Goal: Information Seeking & Learning: Learn about a topic

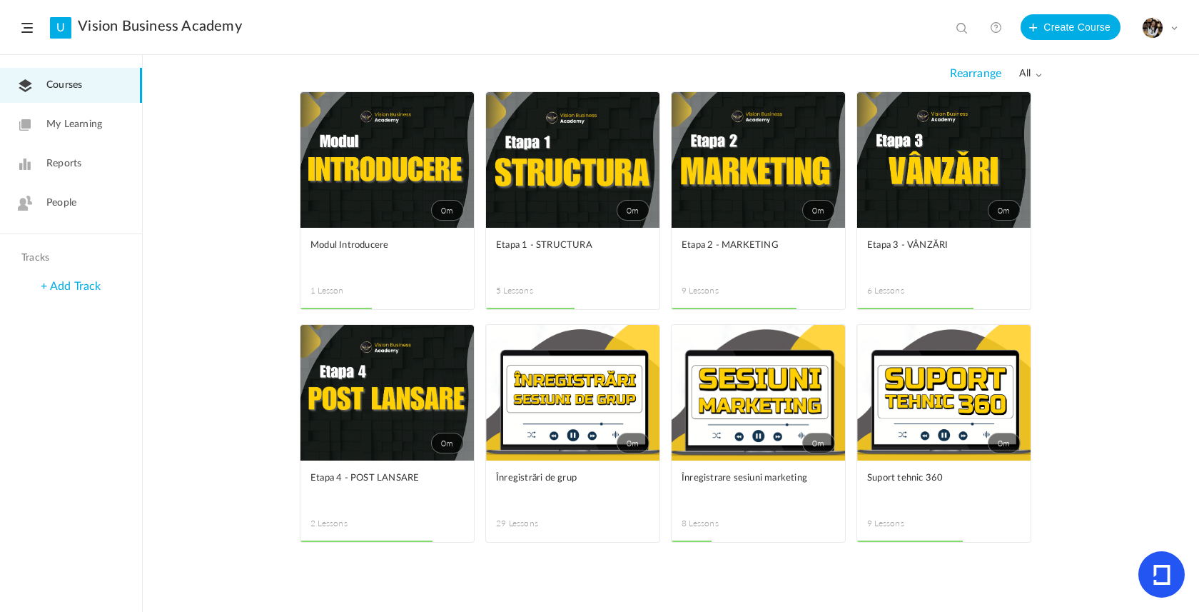
click at [933, 146] on link "0m" at bounding box center [943, 160] width 173 height 136
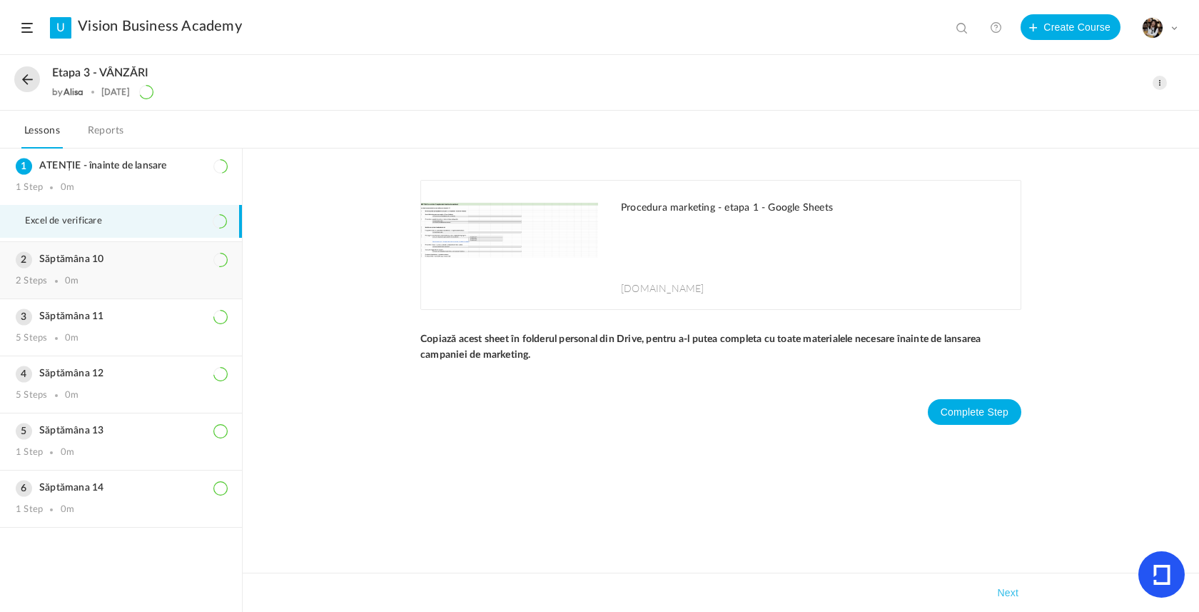
click at [124, 266] on h3 "Săptămâna 10" at bounding box center [121, 259] width 211 height 12
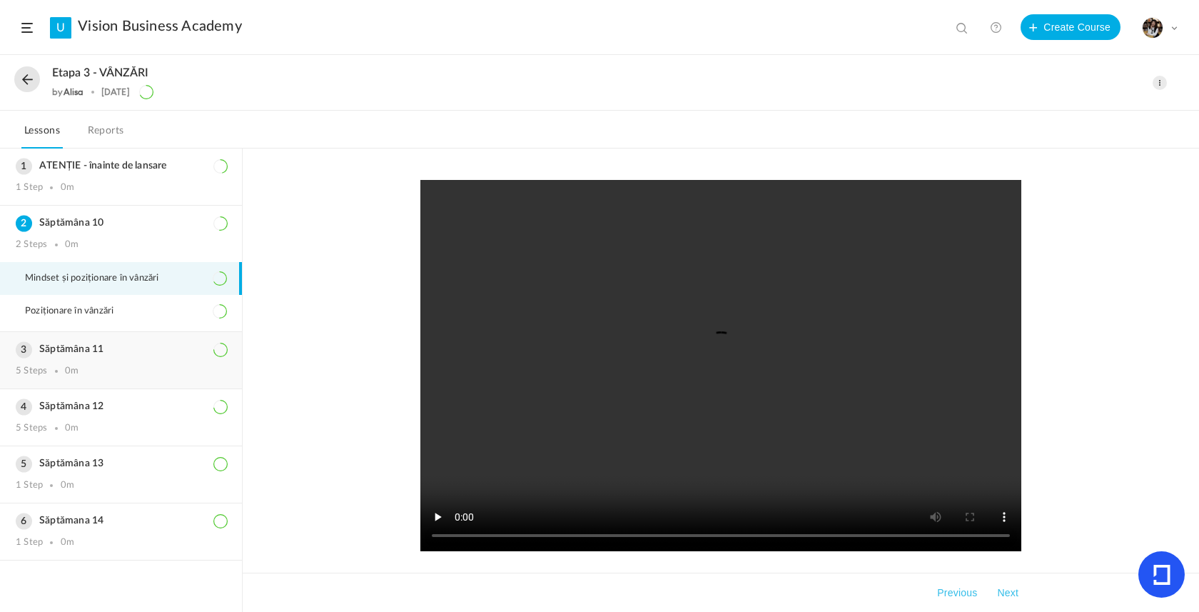
click at [87, 346] on div "Săptămâna 11 5 Steps 0m" at bounding box center [121, 360] width 242 height 56
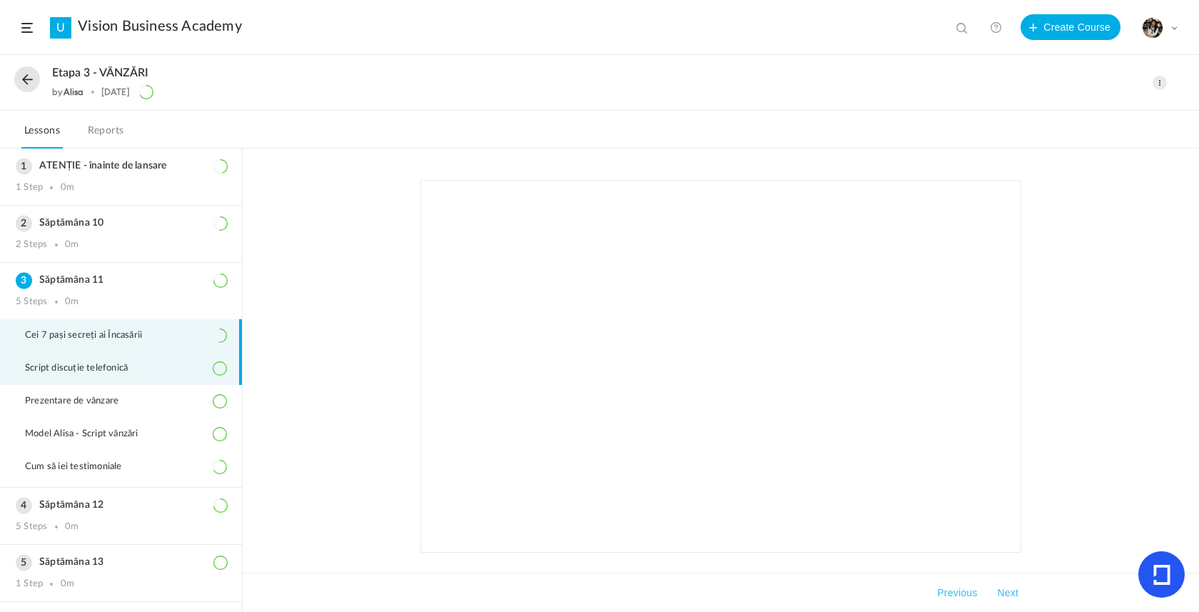
click at [97, 374] on span "Script discuție telefonică" at bounding box center [85, 368] width 121 height 11
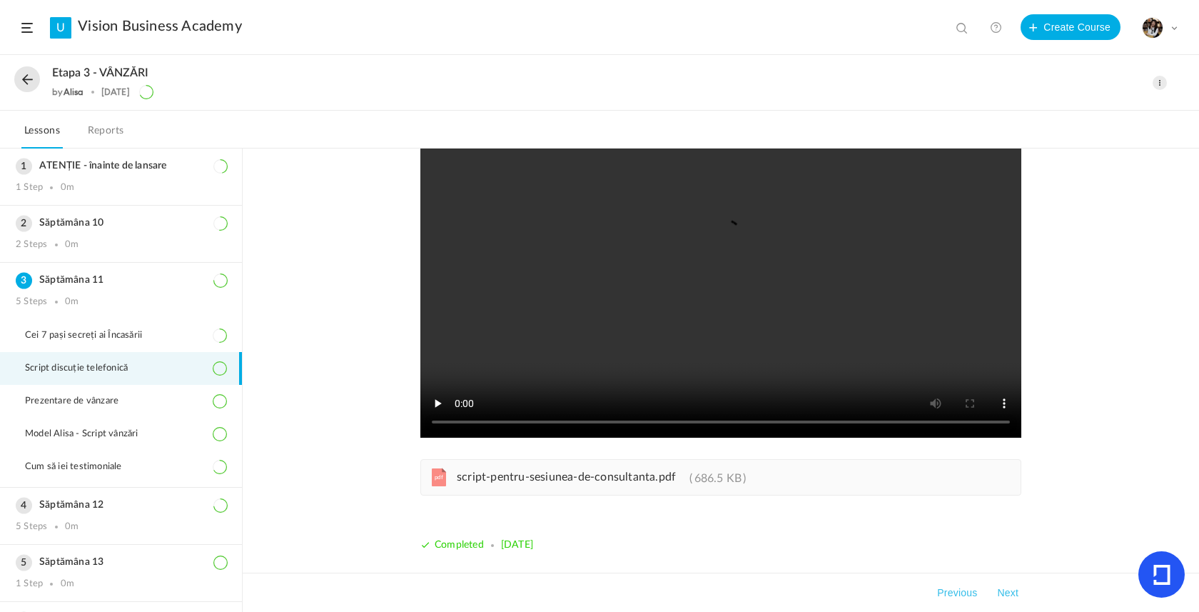
scroll to position [114, 0]
click at [542, 480] on span "script-pentru-sesiunea-de-consultanta.pdf" at bounding box center [566, 476] width 219 height 11
click at [21, 79] on button at bounding box center [27, 79] width 26 height 26
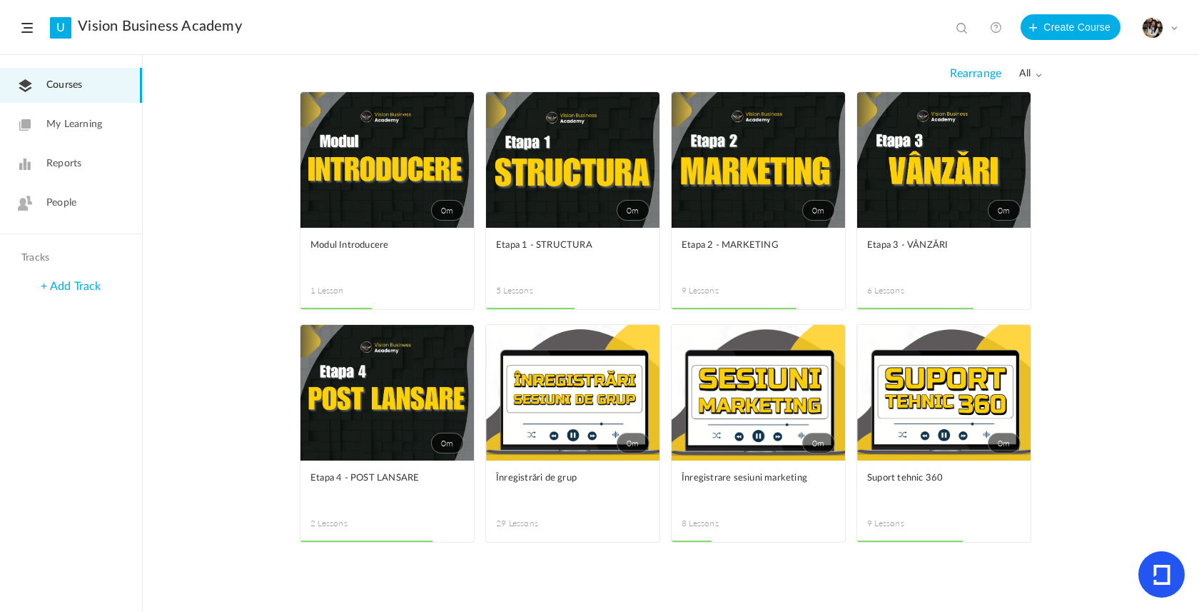
click at [390, 417] on link "0m" at bounding box center [387, 393] width 173 height 136
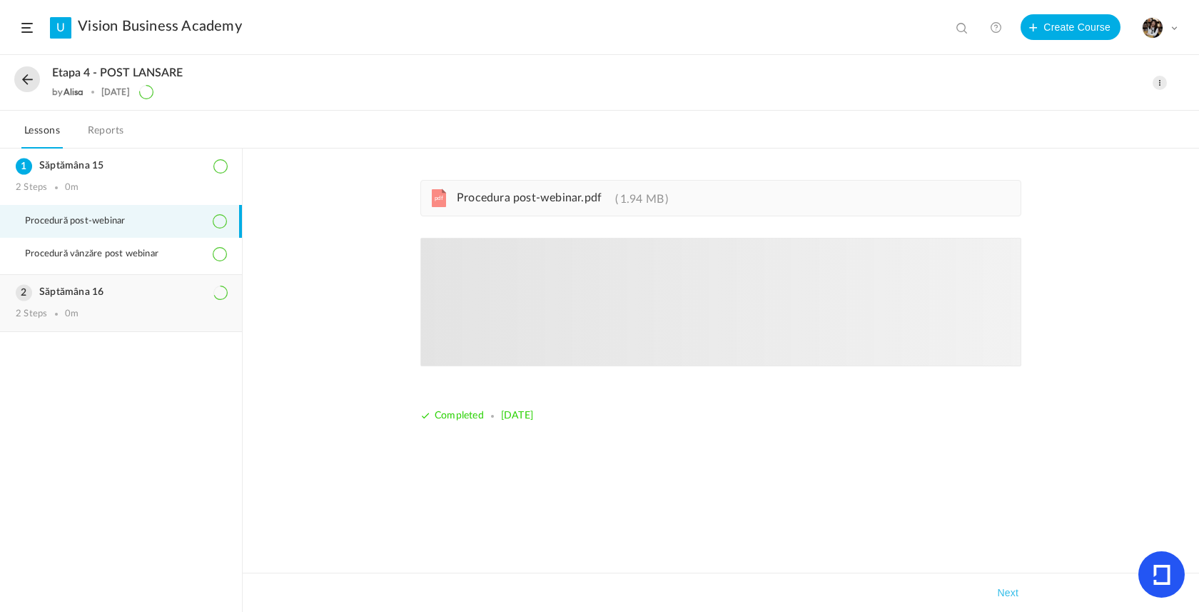
click at [132, 313] on div "2 Steps 0m" at bounding box center [121, 313] width 211 height 11
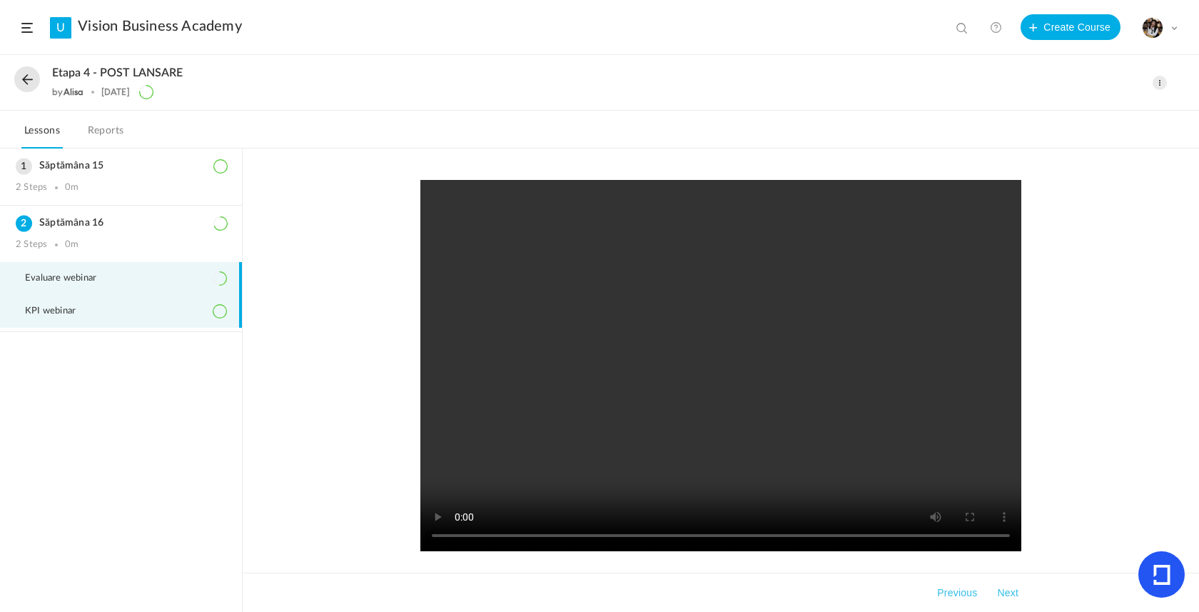
click at [110, 315] on li "KPI webinar" at bounding box center [121, 311] width 242 height 33
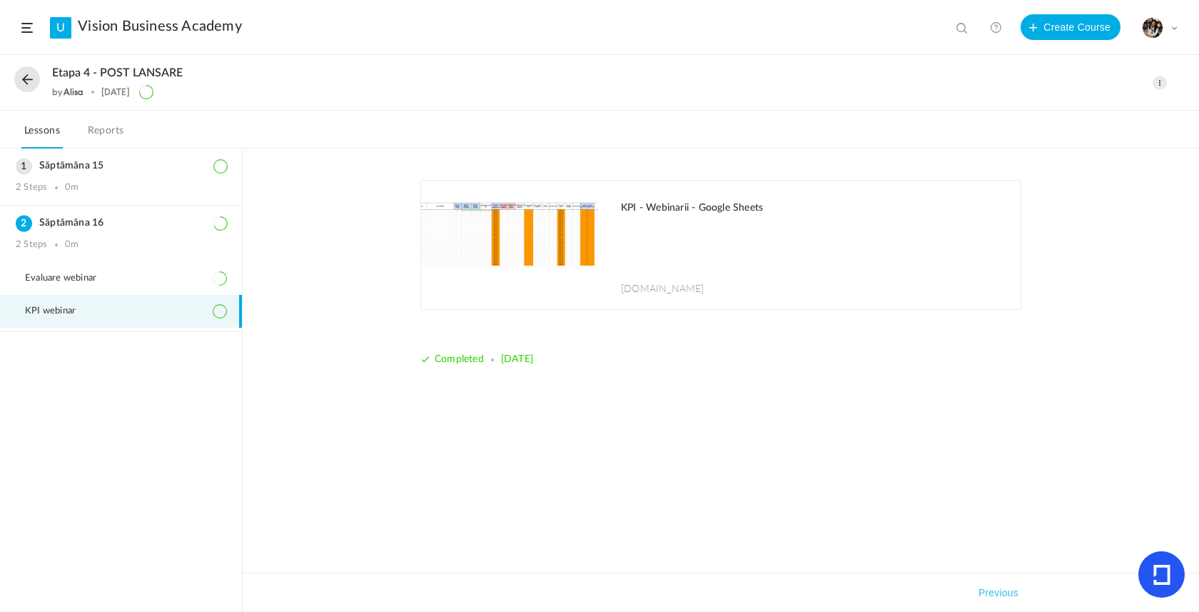
click at [564, 233] on img at bounding box center [509, 245] width 177 height 128
click at [140, 278] on li "Evaluare webinar" at bounding box center [121, 278] width 242 height 33
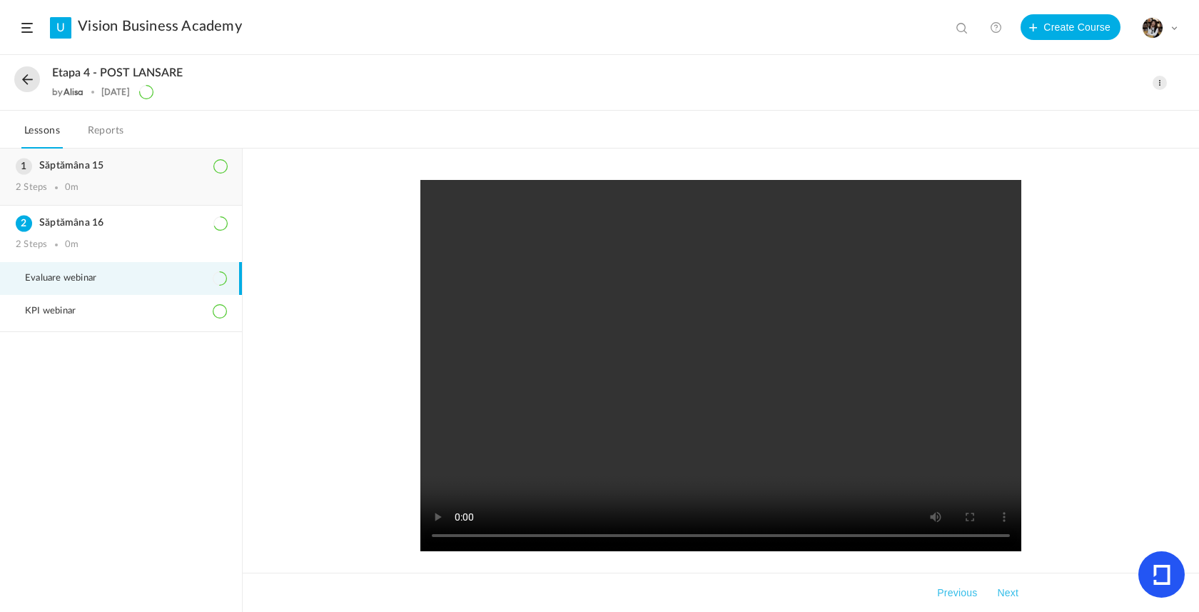
click at [91, 182] on div "Săptămâna 15 2 Steps 0m" at bounding box center [121, 176] width 242 height 56
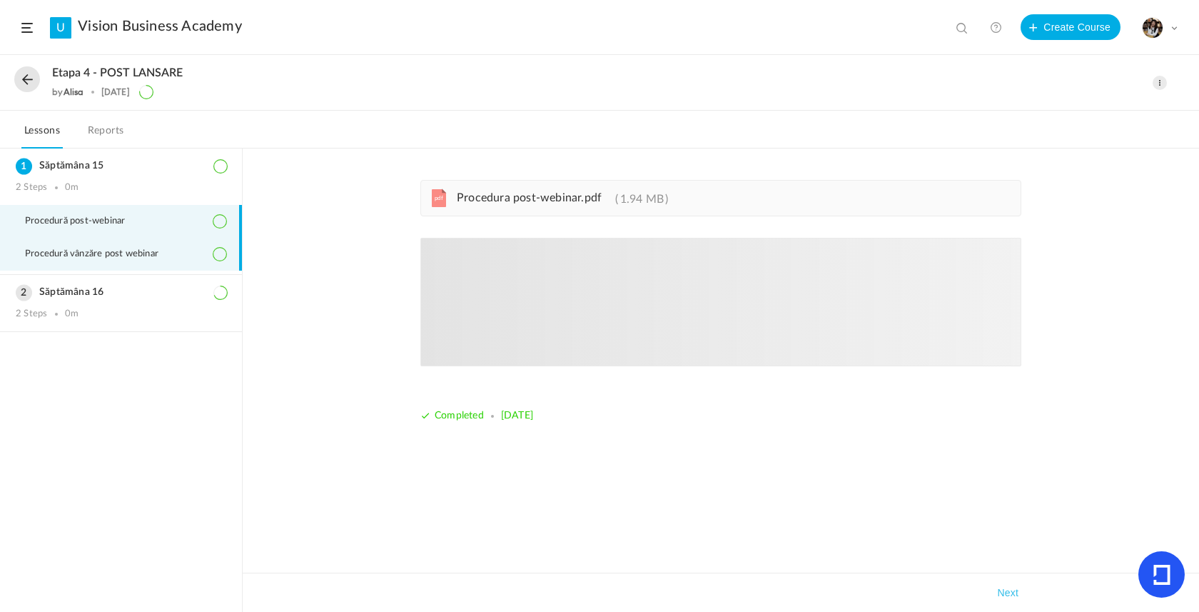
click at [111, 266] on li "Procedură vânzăre post webinar" at bounding box center [121, 254] width 242 height 33
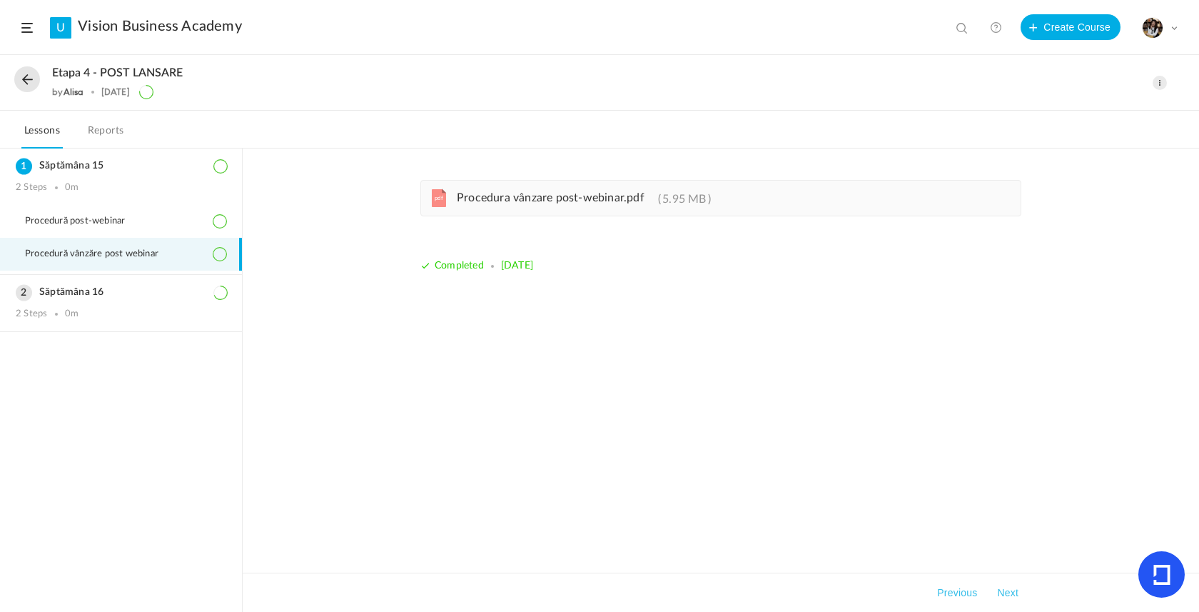
click at [32, 77] on button at bounding box center [27, 79] width 26 height 26
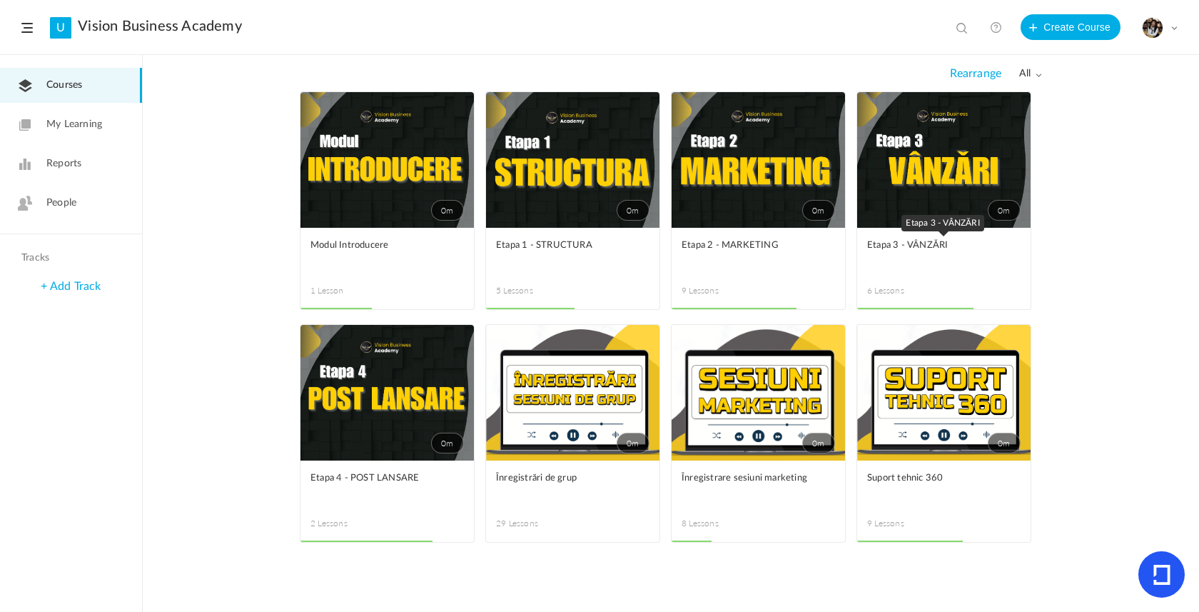
click at [925, 244] on span "Etapa 3 - VÂNZĂRI" at bounding box center [933, 246] width 132 height 16
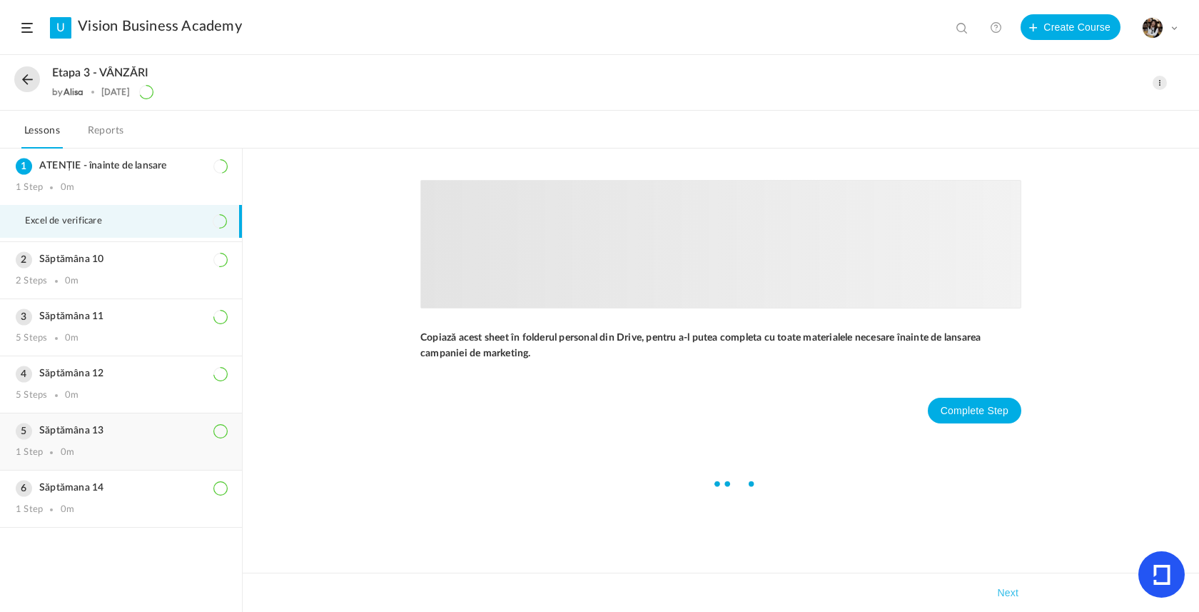
click at [97, 433] on h3 "Săptămâna 13" at bounding box center [121, 431] width 211 height 12
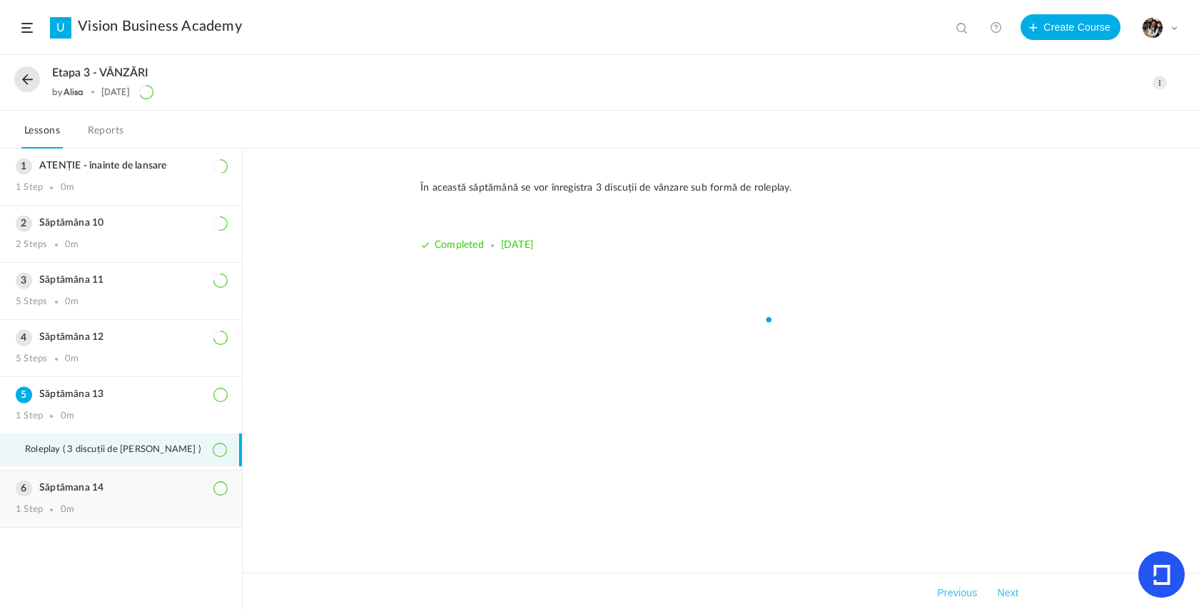
click at [131, 513] on div "1 Step 0m" at bounding box center [121, 509] width 211 height 11
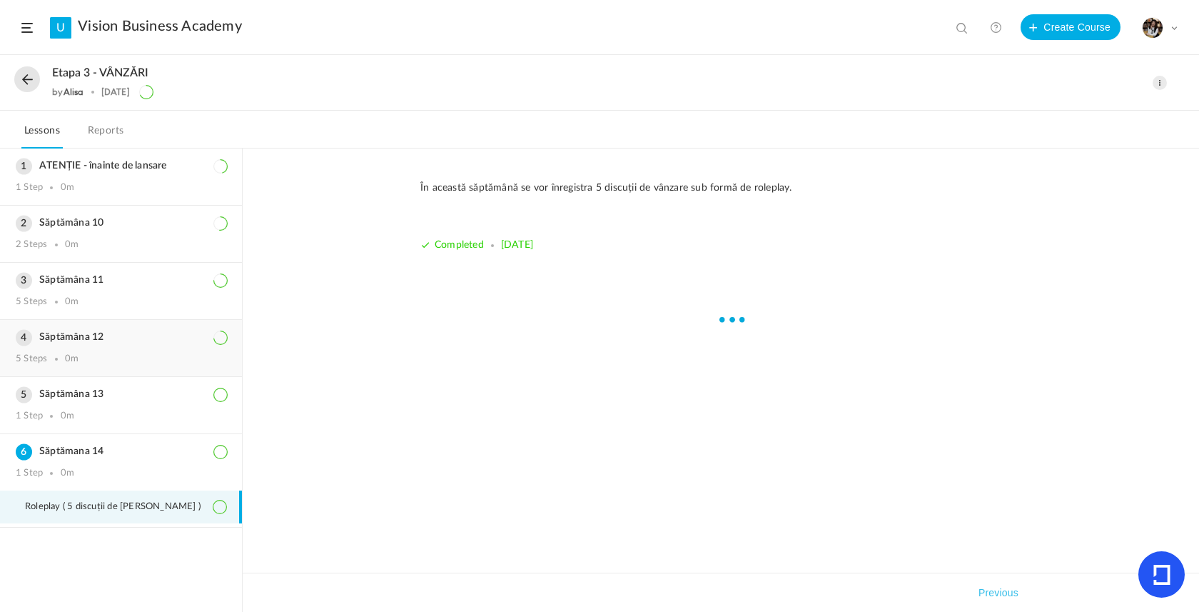
click at [94, 343] on h3 "Săptămâna 12" at bounding box center [121, 337] width 211 height 12
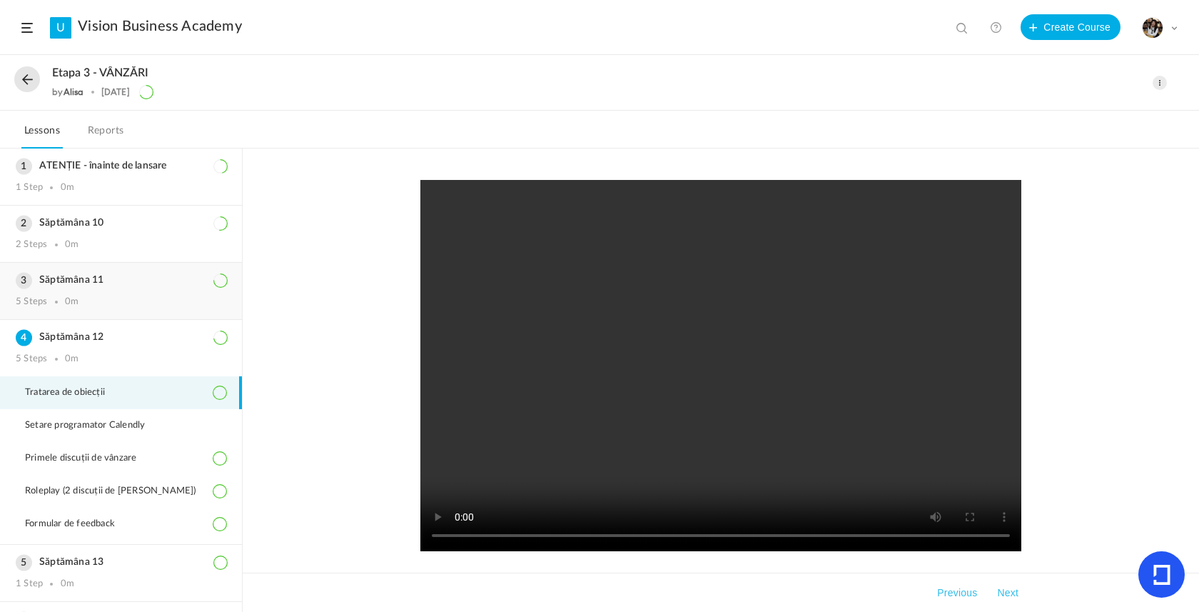
click at [84, 281] on h3 "Săptămâna 11" at bounding box center [121, 280] width 211 height 12
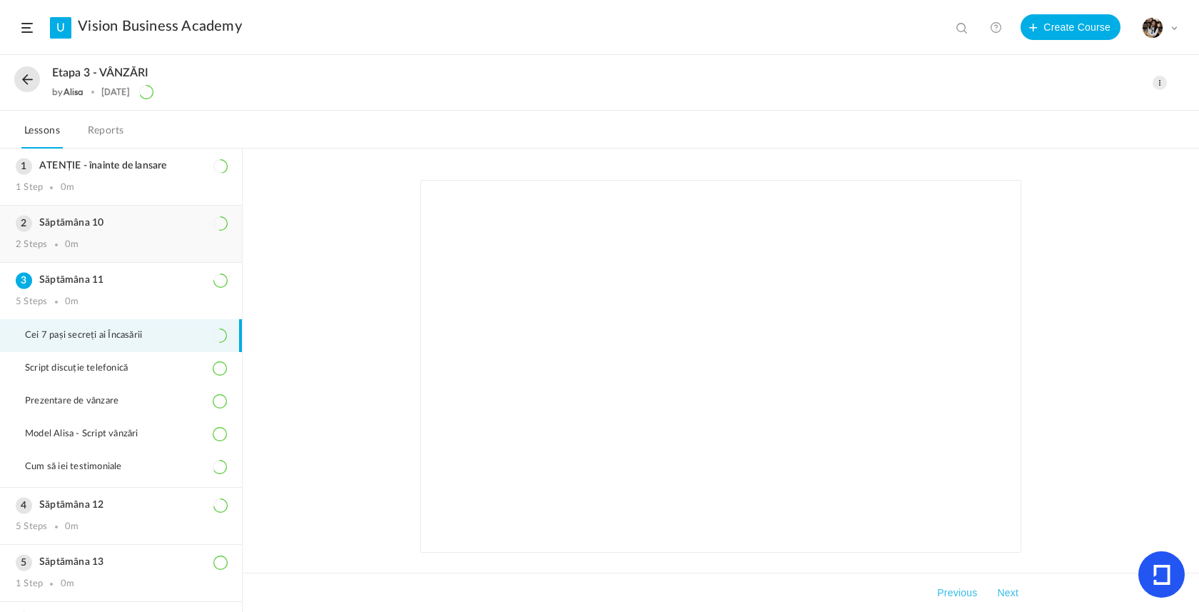
click at [126, 229] on h3 "Săptămâna 10" at bounding box center [121, 223] width 211 height 12
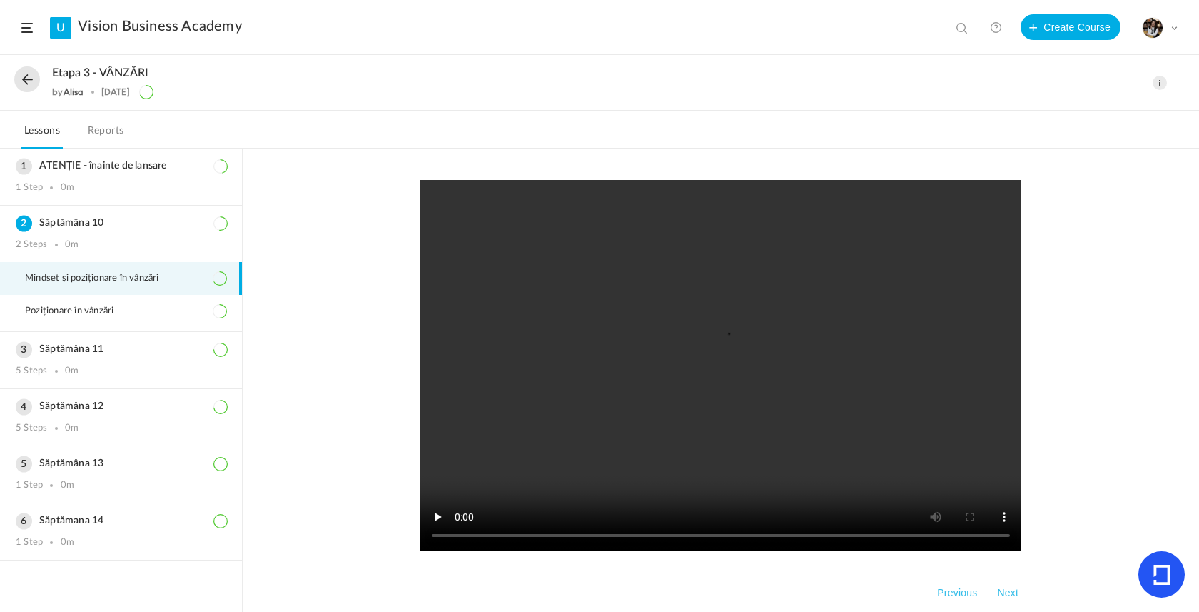
click at [17, 73] on button at bounding box center [27, 79] width 26 height 26
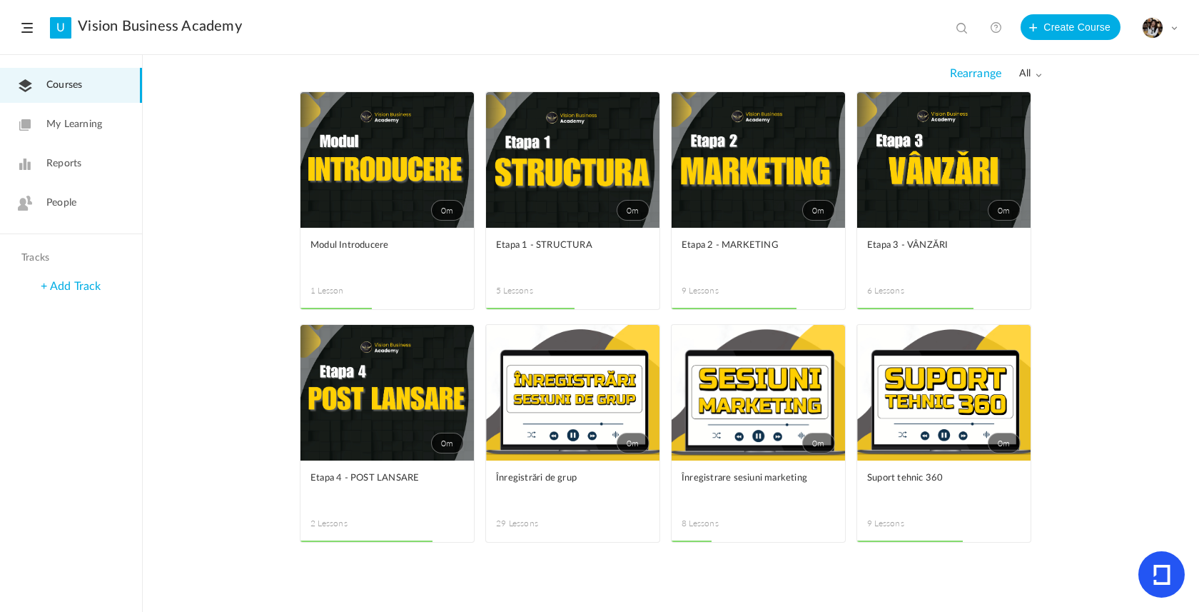
click at [407, 431] on link "0m" at bounding box center [387, 393] width 173 height 136
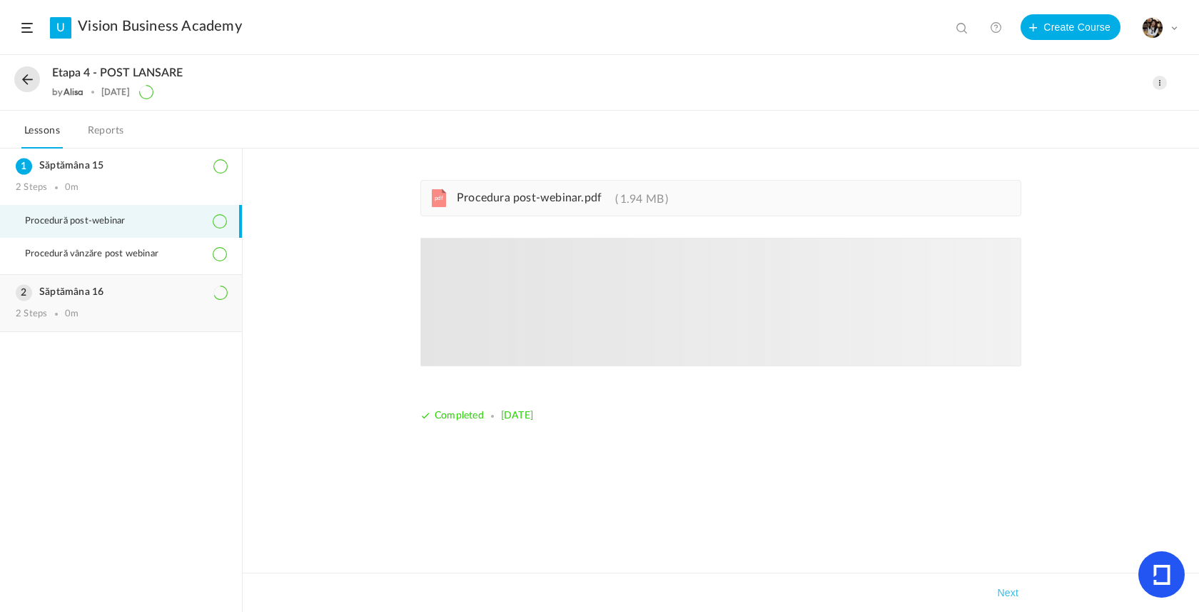
click at [93, 306] on div "Săptămâna 16 2 Steps 0m" at bounding box center [121, 303] width 242 height 56
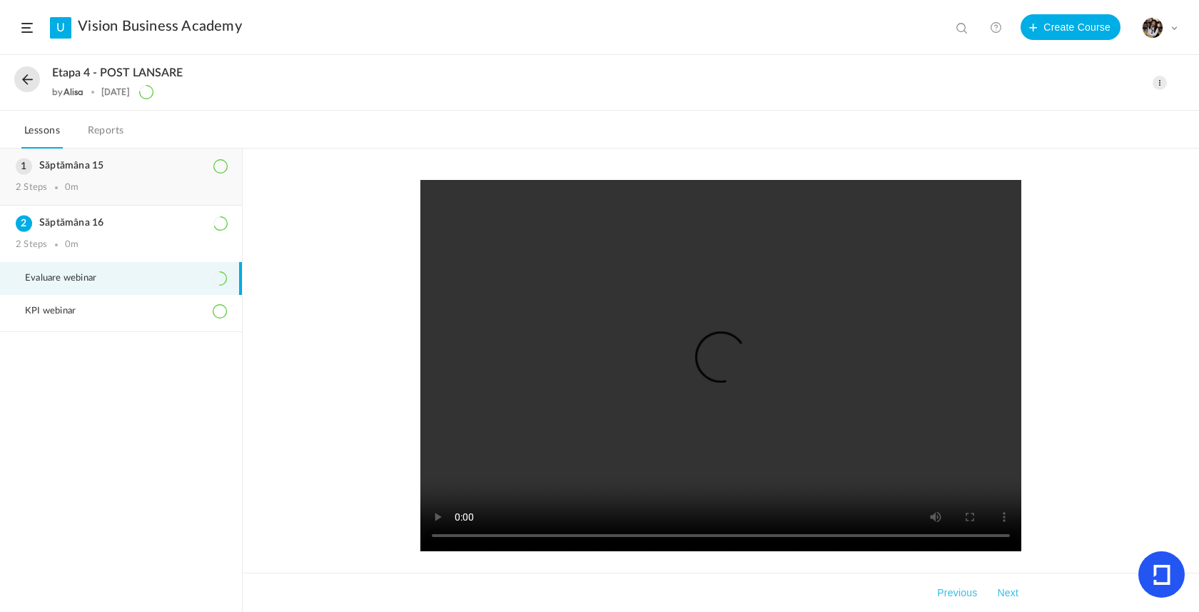
click at [102, 202] on div "Săptămâna 15 2 Steps 0m" at bounding box center [121, 176] width 242 height 56
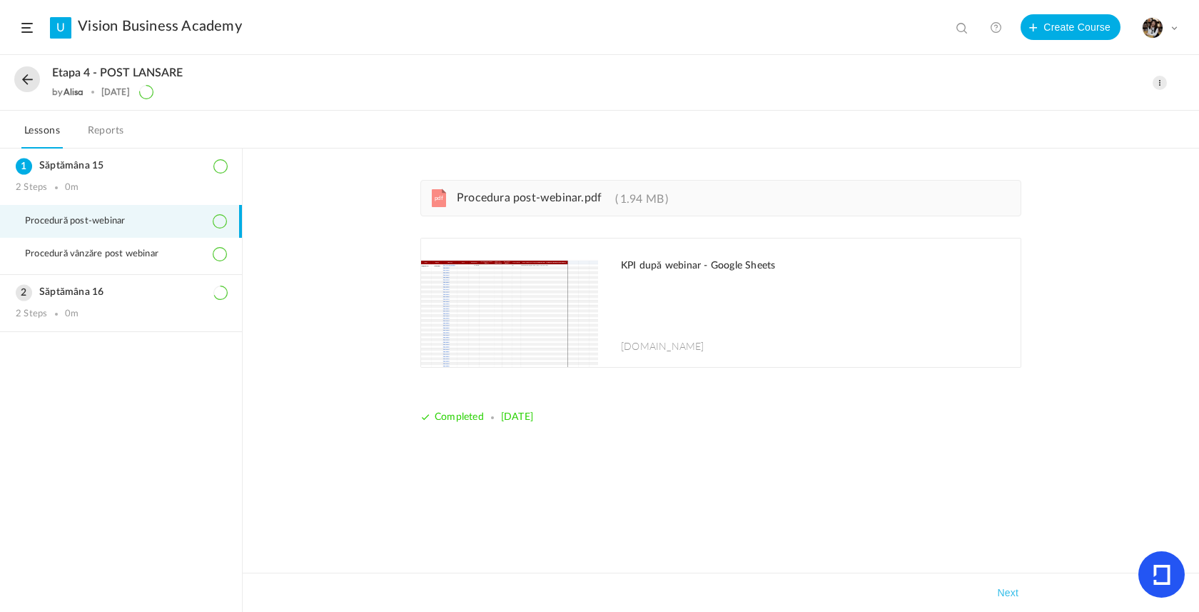
click at [29, 80] on button at bounding box center [27, 79] width 26 height 26
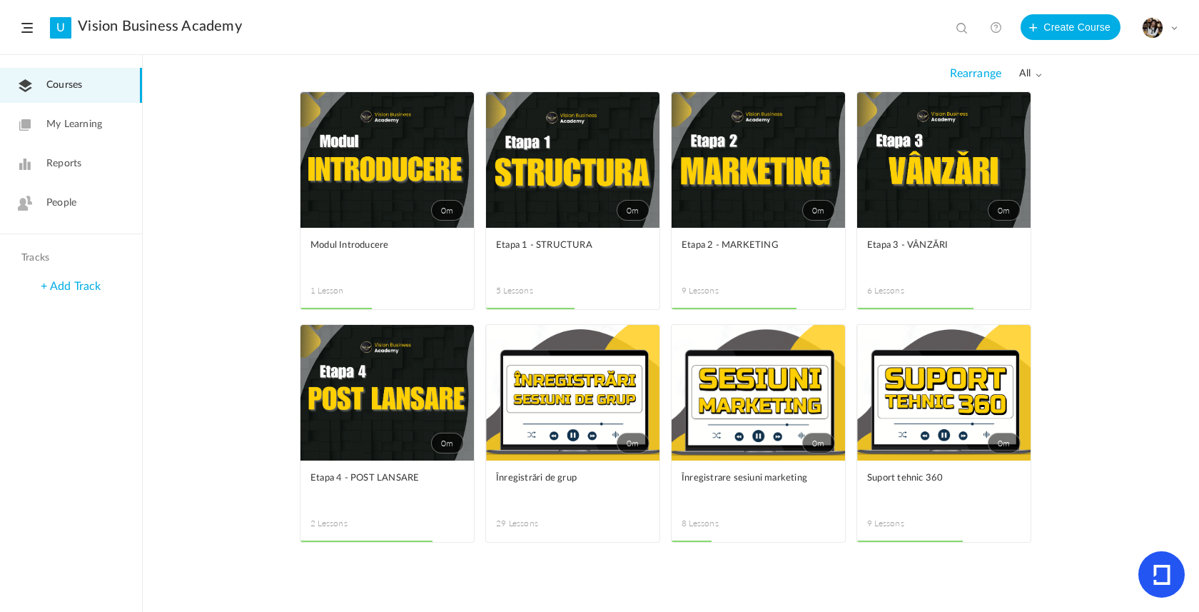
click at [922, 211] on link "0m" at bounding box center [943, 160] width 173 height 136
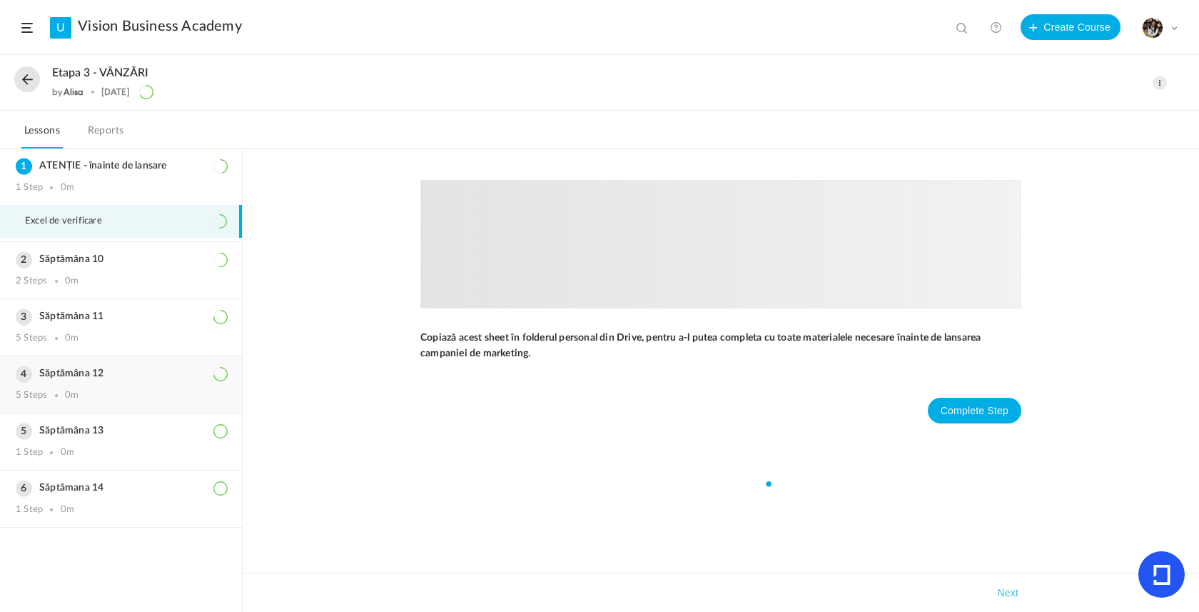
click at [114, 394] on div "Săptămâna 12 5 Steps 0m" at bounding box center [121, 384] width 242 height 56
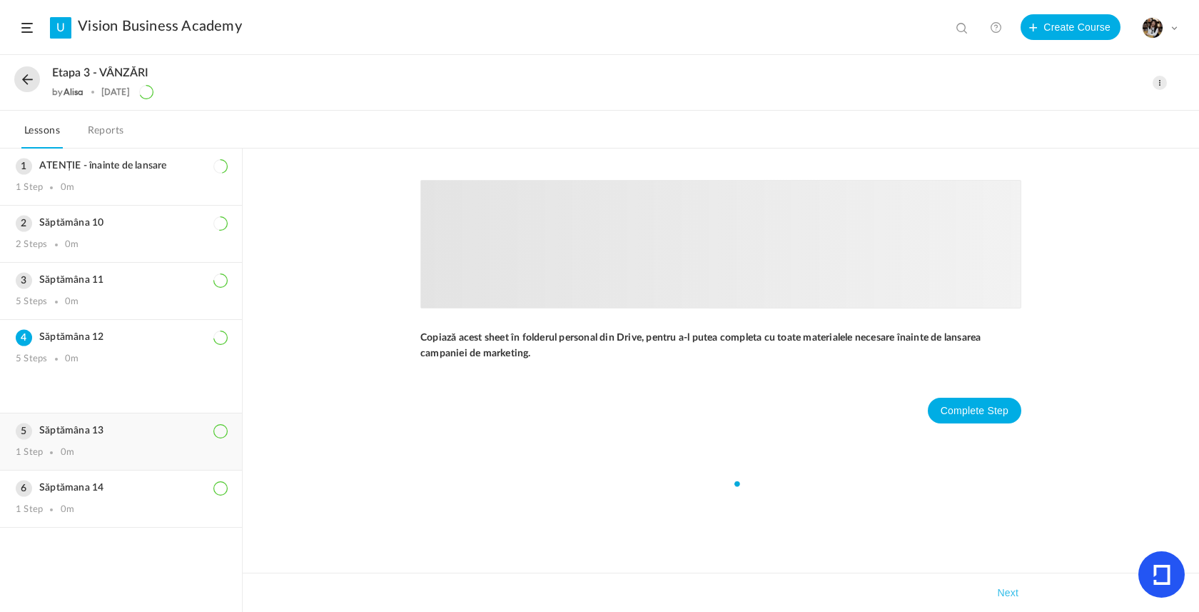
click at [111, 443] on ol "ATENȚIE - înainte de lansare 1 Step 0m Excel de verificare Săptămâna 10 2 Steps…" at bounding box center [121, 379] width 242 height 463
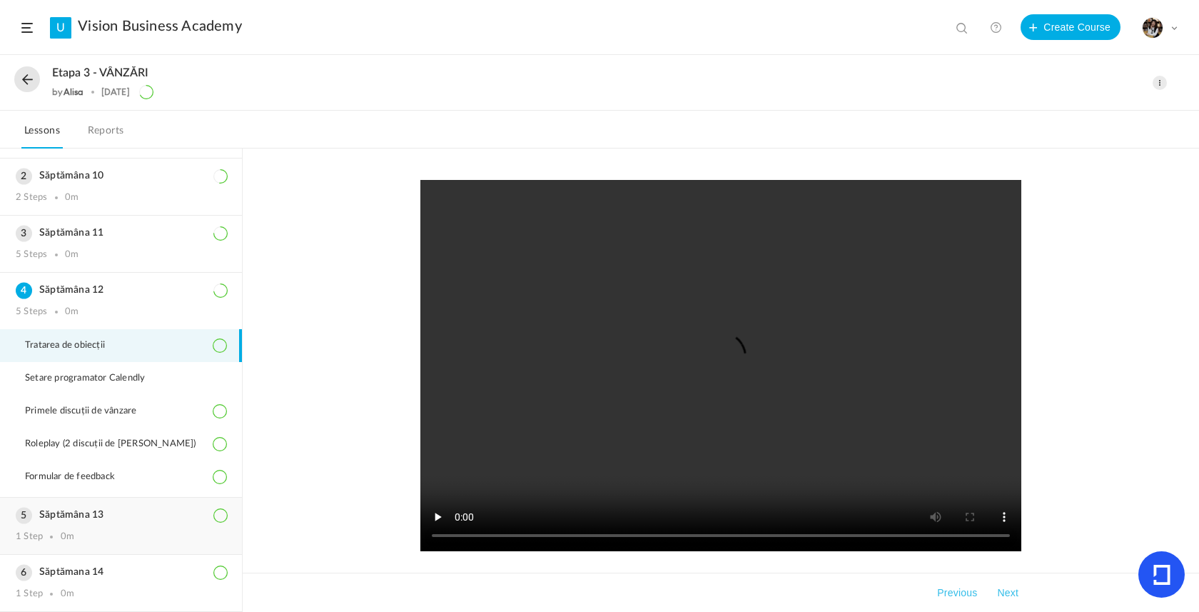
scroll to position [56, 0]
click at [95, 526] on div "Săptămâna 13 1 Step 0m" at bounding box center [121, 526] width 242 height 56
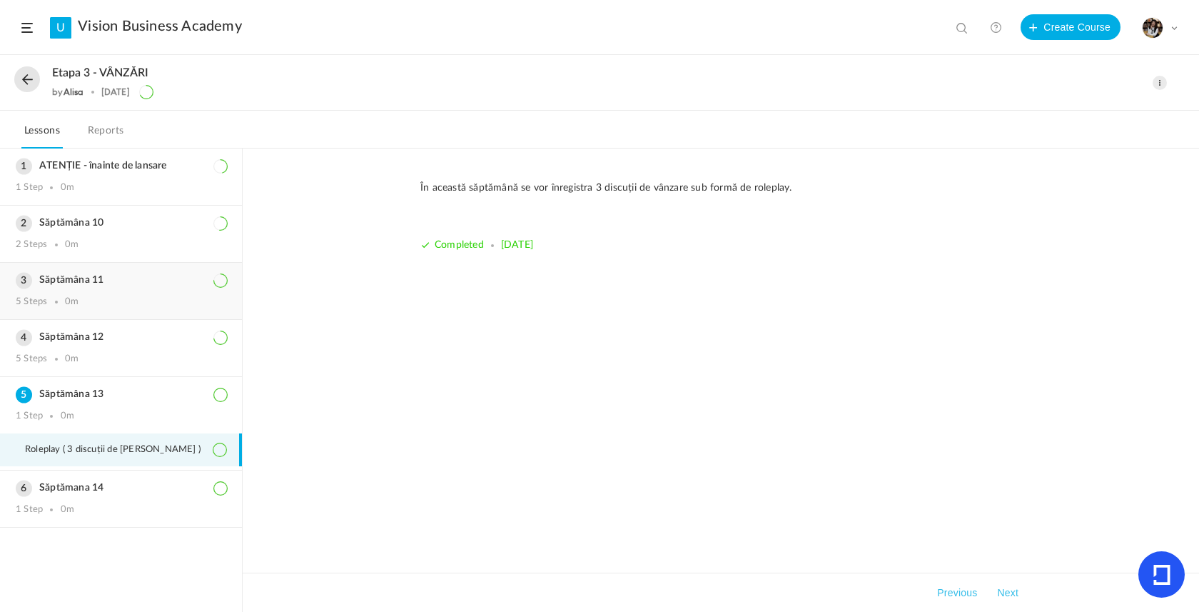
click at [107, 278] on h3 "Săptămâna 11" at bounding box center [121, 280] width 211 height 12
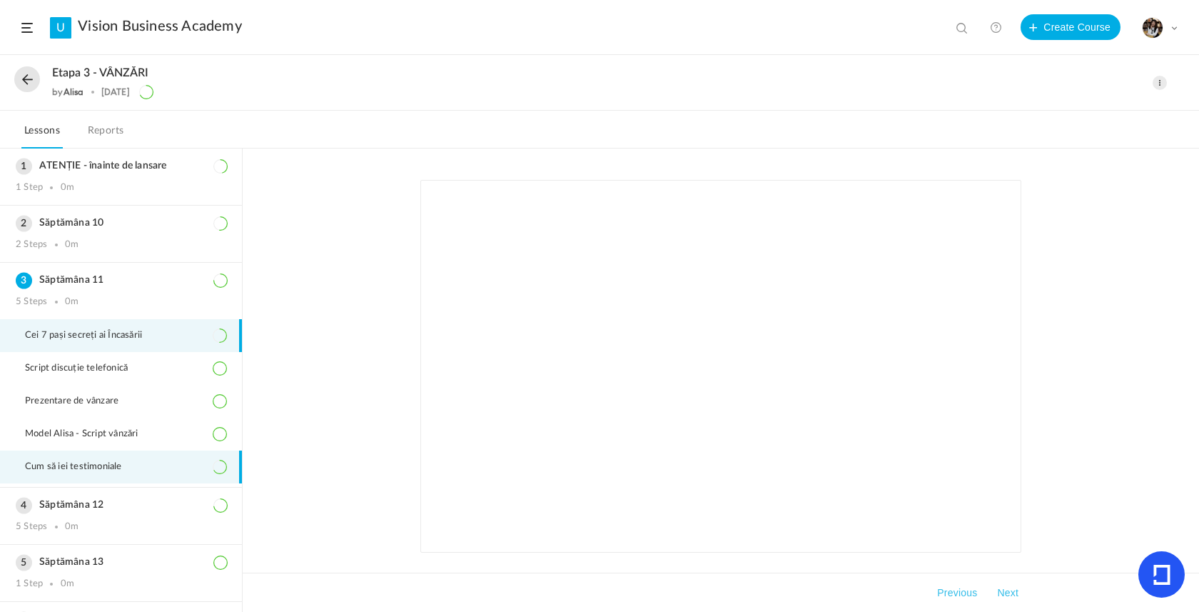
click at [101, 469] on span "Cum să iei testimoniale" at bounding box center [82, 466] width 115 height 11
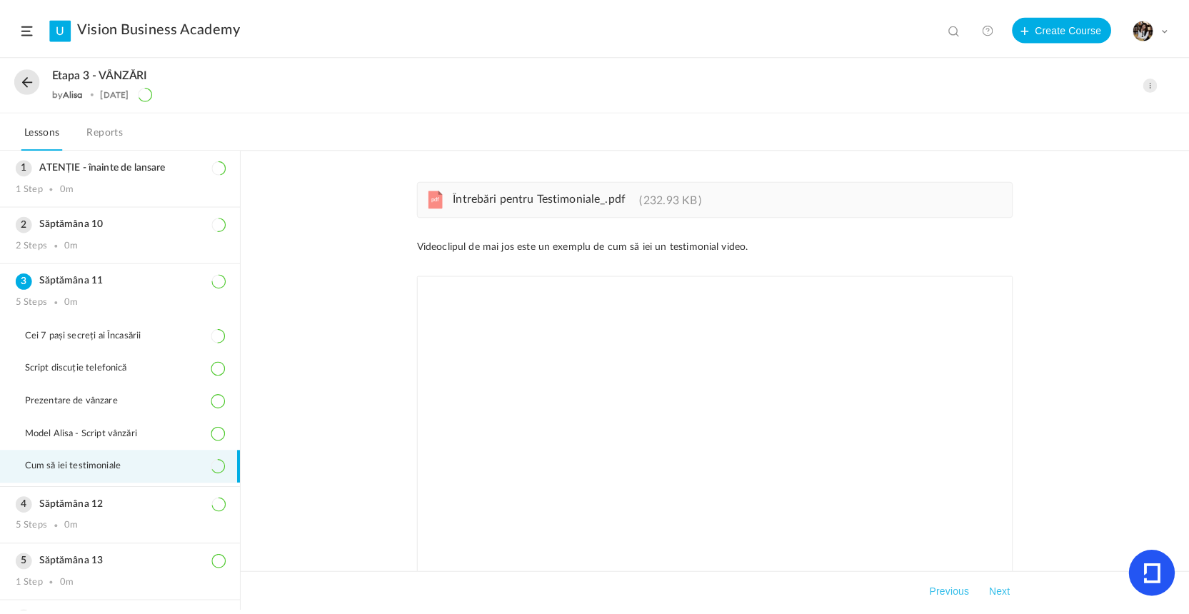
scroll to position [133, 0]
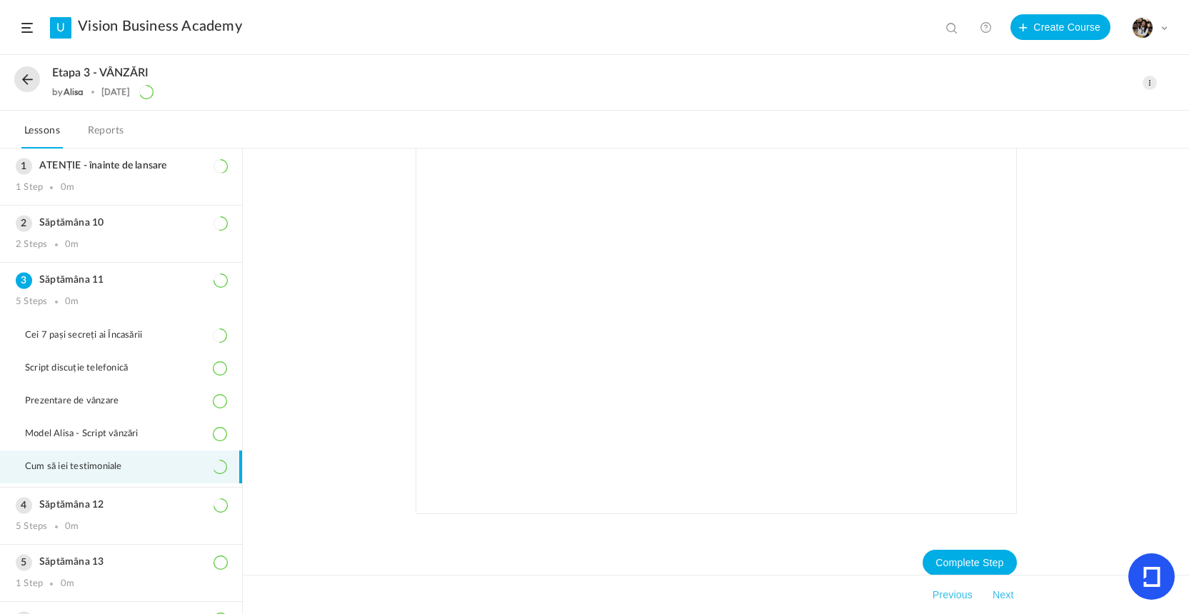
click at [29, 77] on button at bounding box center [27, 79] width 26 height 26
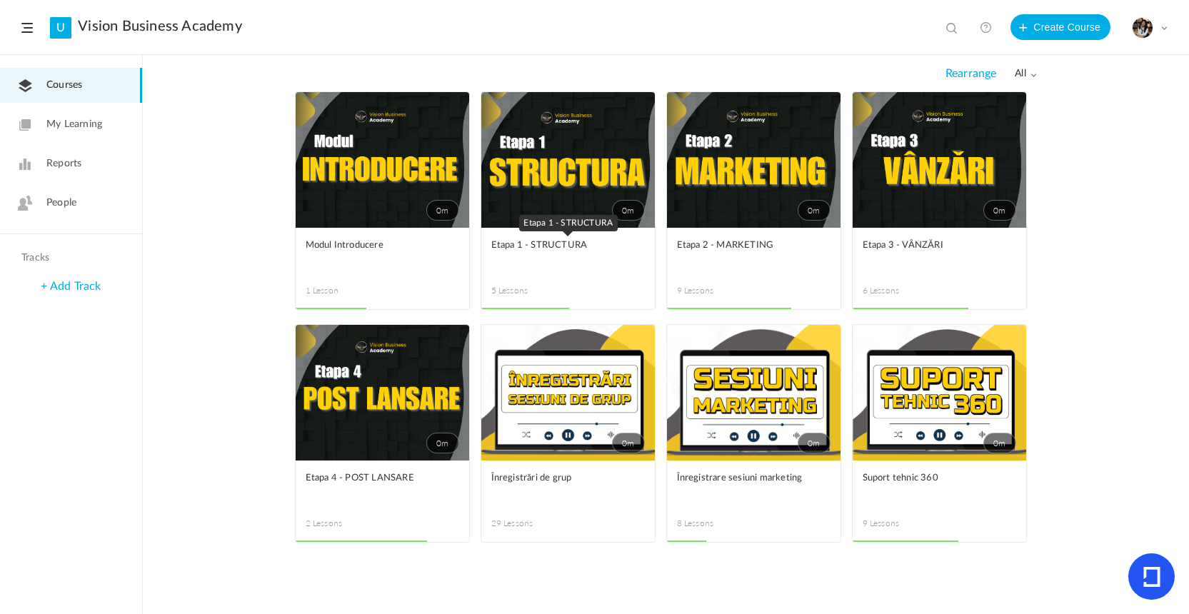
click at [557, 240] on span "Etapa 1 - STRUCTURA" at bounding box center [557, 246] width 132 height 16
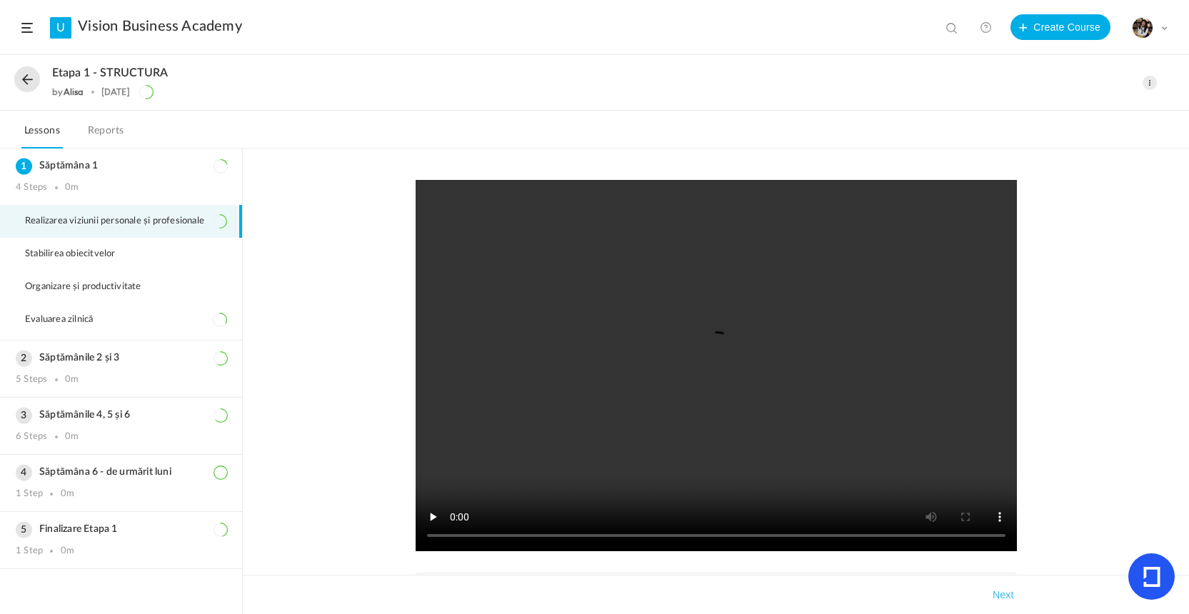
click at [28, 82] on button at bounding box center [27, 79] width 26 height 26
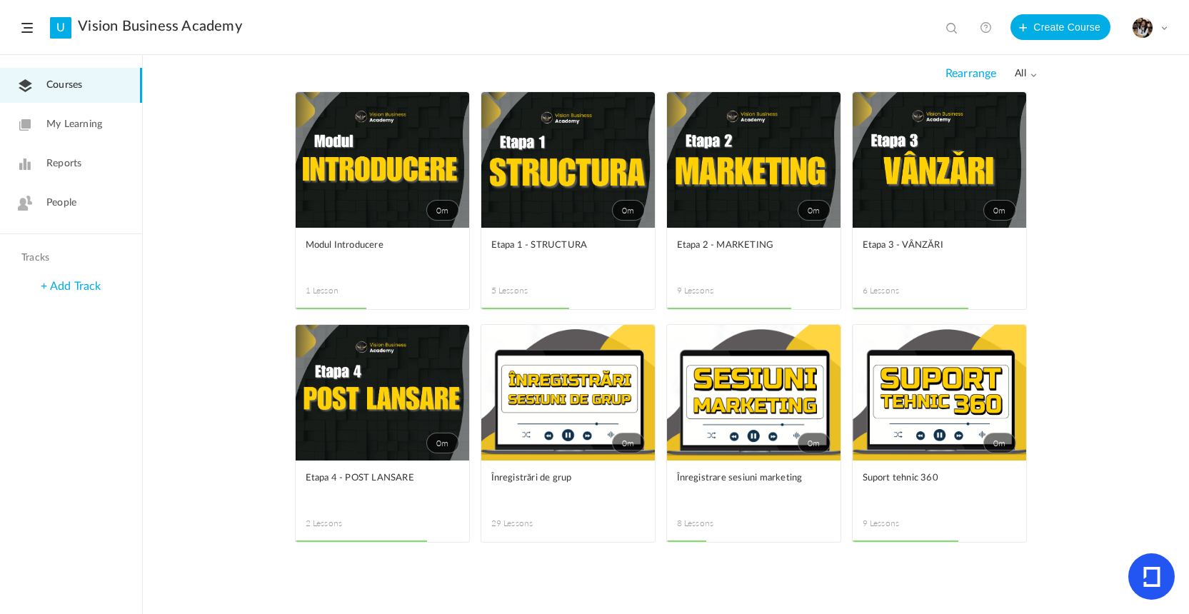
click at [1171, 84] on div "All all All Drafts [GEOGRAPHIC_DATA] 0m Edit Delete Move to draft Remove Progre…" at bounding box center [666, 335] width 1046 height 558
click at [918, 443] on link "0m" at bounding box center [938, 393] width 173 height 136
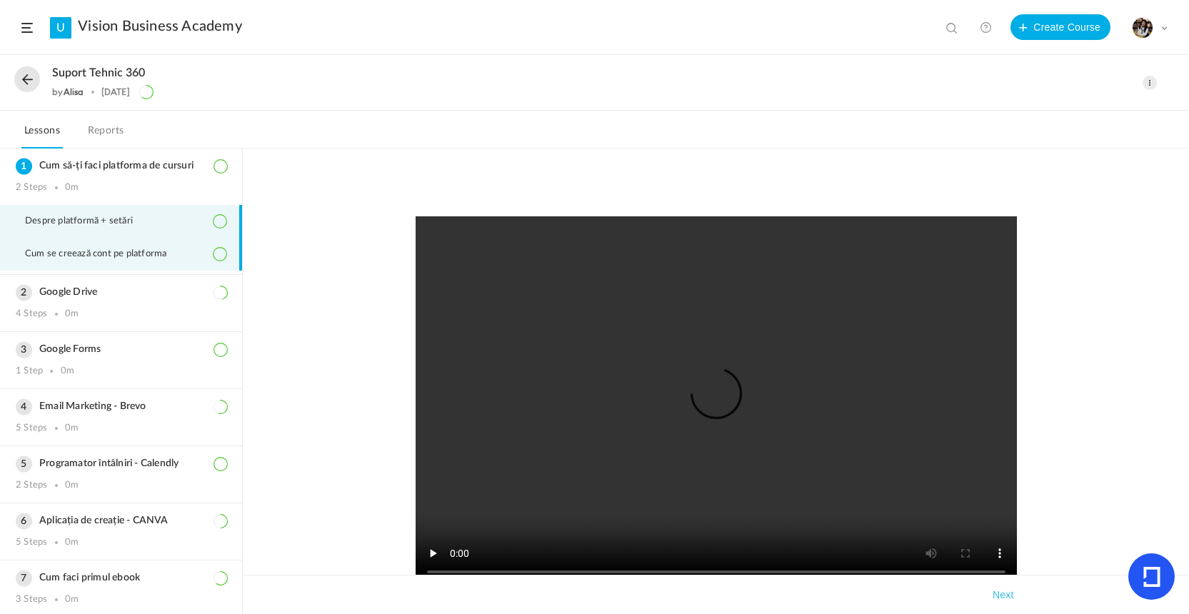
click at [131, 254] on span "Cum se creează cont pe platforma" at bounding box center [104, 253] width 159 height 11
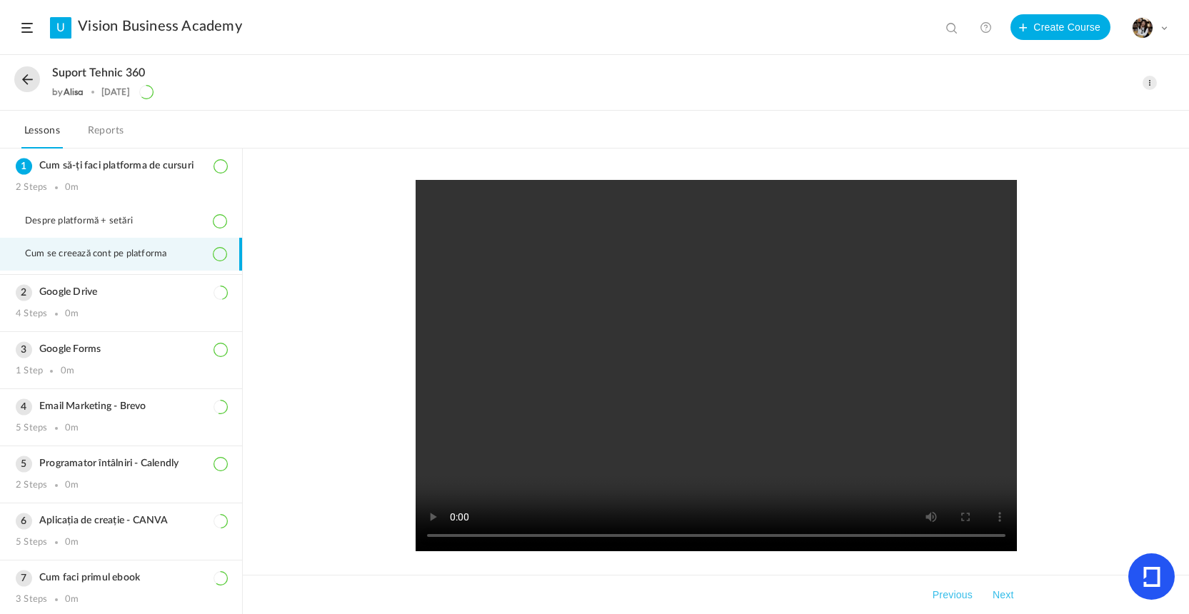
click at [19, 81] on button at bounding box center [27, 79] width 26 height 26
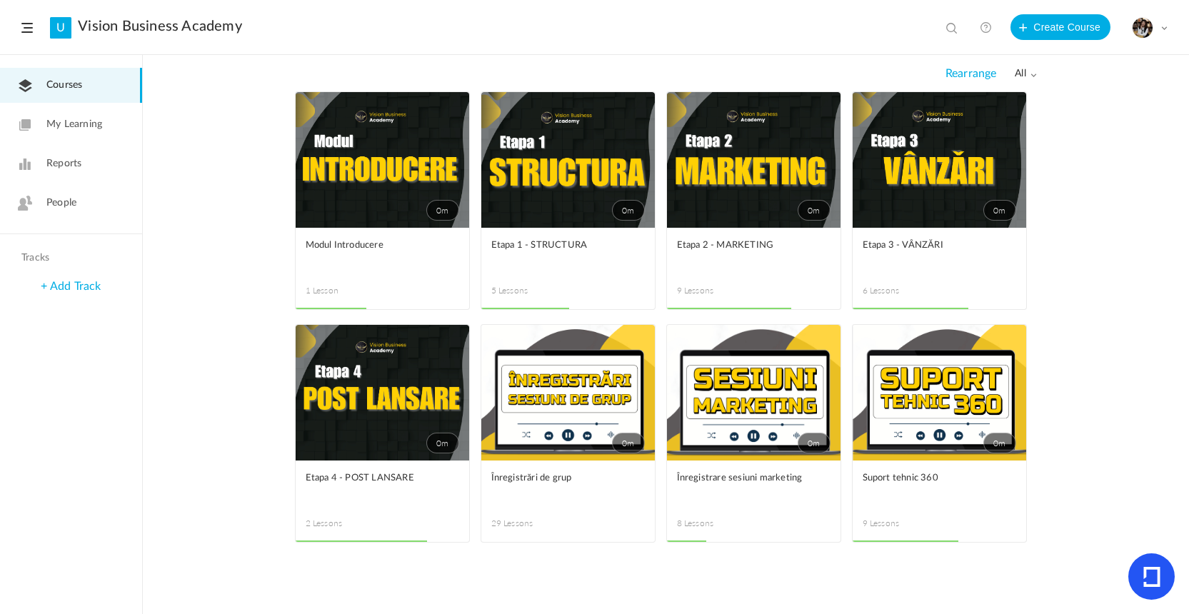
click at [857, 51] on header "U Vision Business Academy View all No results Create Course My Profile Universi…" at bounding box center [594, 27] width 1189 height 55
click at [605, 283] on figcaption "Etapa 1 - STRUCTURA 5 Lessons" at bounding box center [567, 268] width 173 height 81
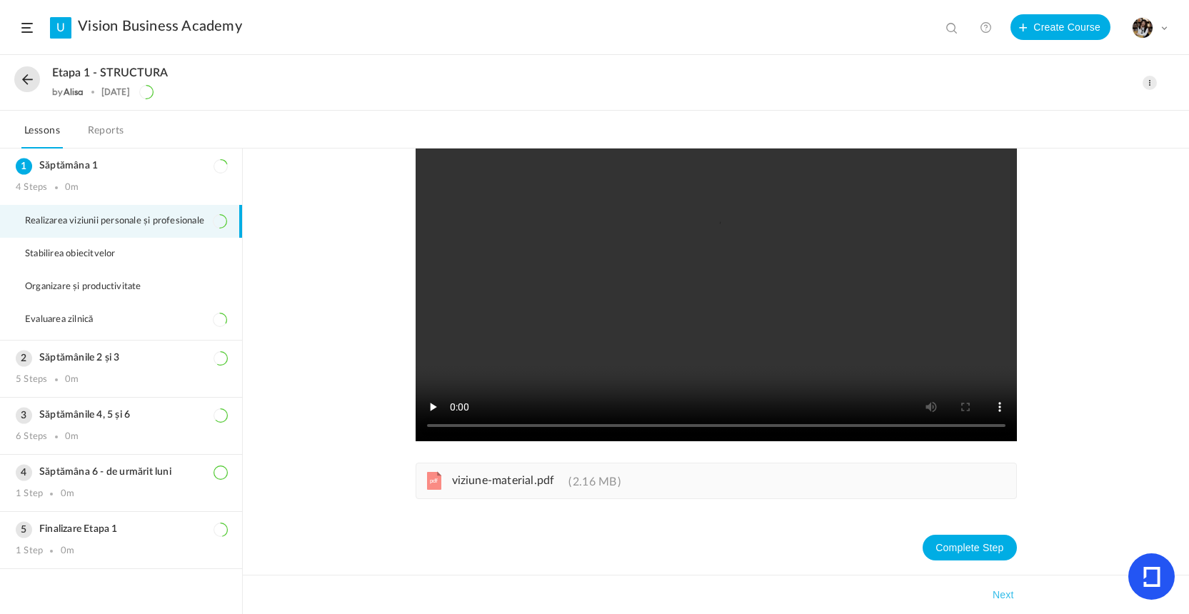
scroll to position [111, 0]
click at [93, 364] on h3 "Săptămânile 2 și 3" at bounding box center [121, 358] width 211 height 12
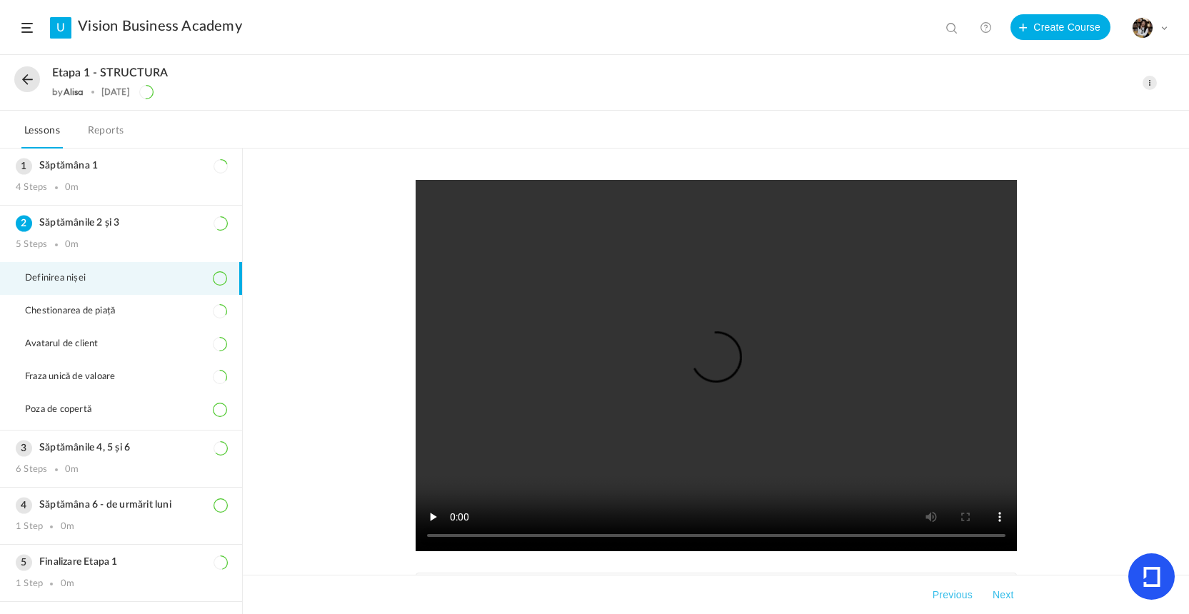
click at [21, 83] on button at bounding box center [27, 79] width 26 height 26
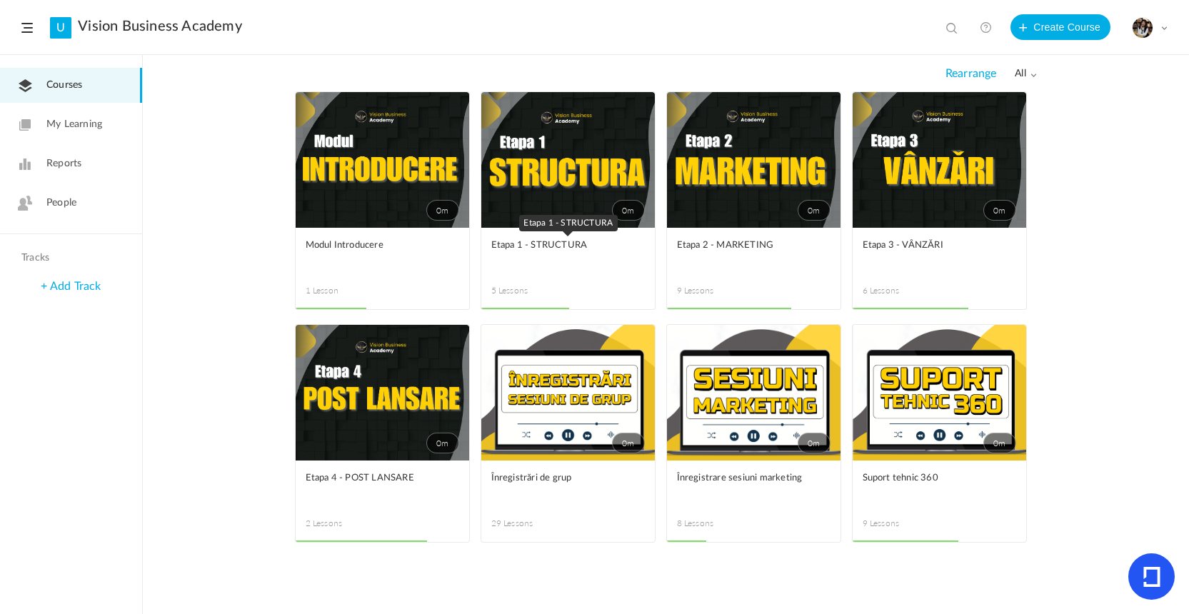
click at [525, 259] on link "Etapa 1 - STRUCTURA" at bounding box center [567, 254] width 153 height 32
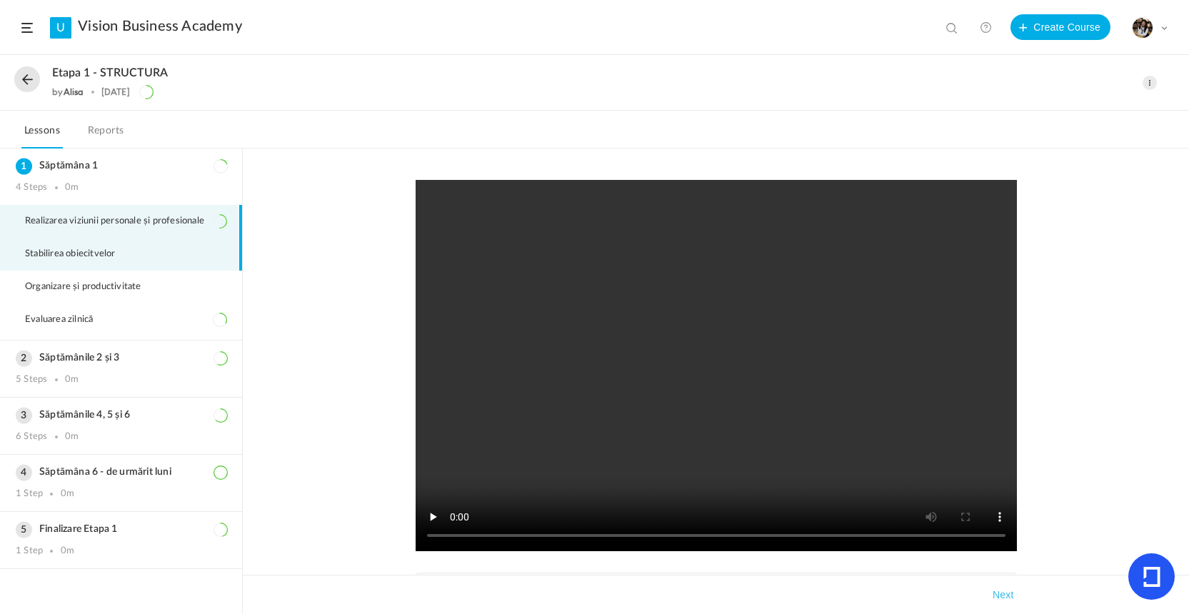
click at [127, 266] on li "Stabilirea obiecitvelor" at bounding box center [121, 254] width 242 height 33
click at [685, 387] on video at bounding box center [715, 365] width 601 height 371
click at [662, 400] on video at bounding box center [715, 365] width 601 height 371
